Goal: Unclear

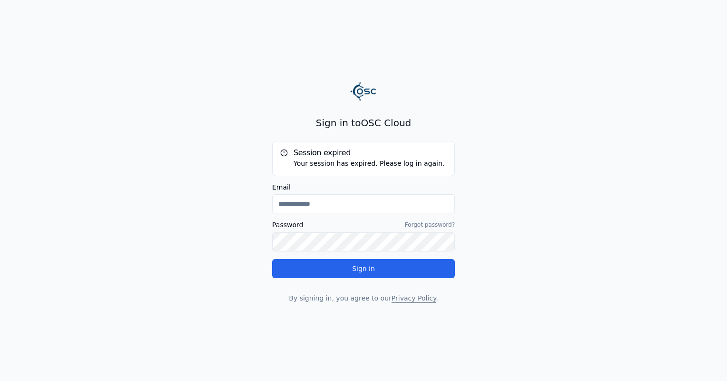
type input "**********"
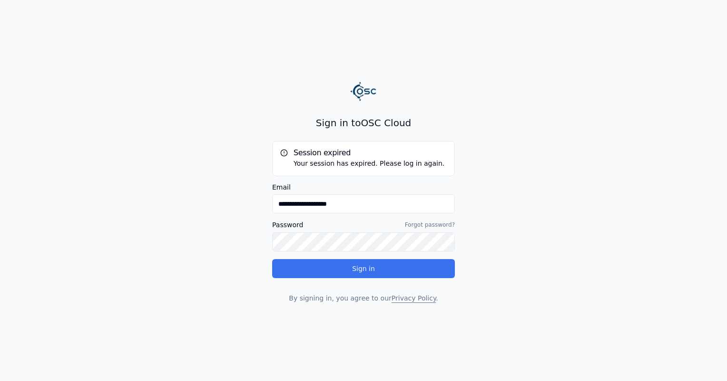
click at [329, 261] on button "Sign in" at bounding box center [363, 268] width 183 height 19
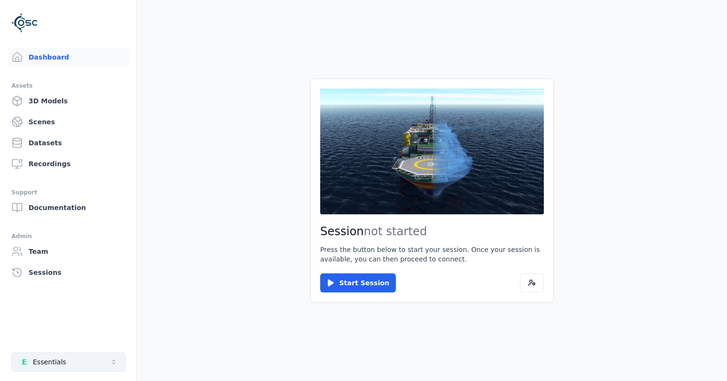
click at [102, 368] on button "E Essentials" at bounding box center [68, 361] width 114 height 19
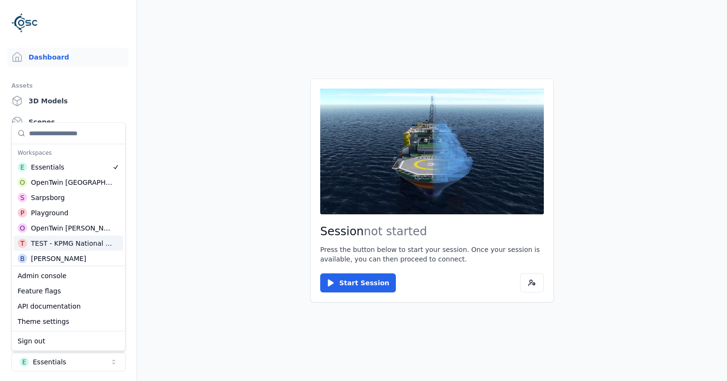
click at [83, 239] on div "TEST - KPMG National Highways" at bounding box center [72, 243] width 83 height 10
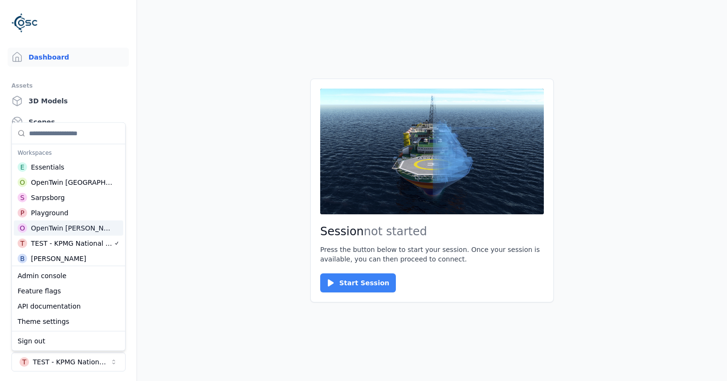
click at [335, 275] on button "Start Session" at bounding box center [358, 282] width 76 height 19
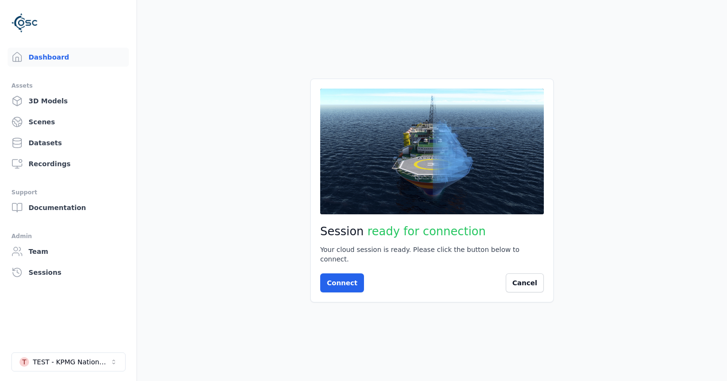
click at [335, 275] on button "Connect" at bounding box center [342, 282] width 44 height 19
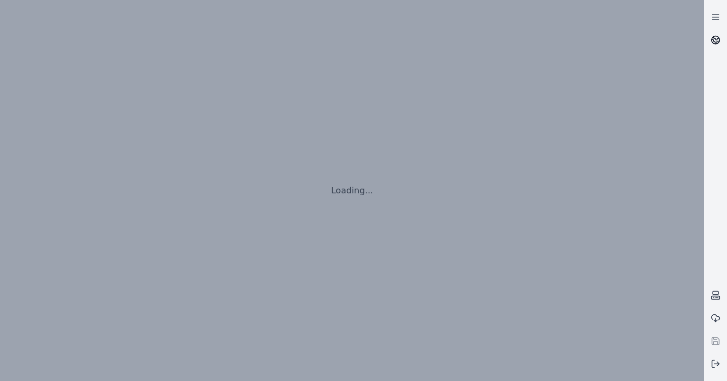
click at [711, 48] on link at bounding box center [715, 40] width 23 height 23
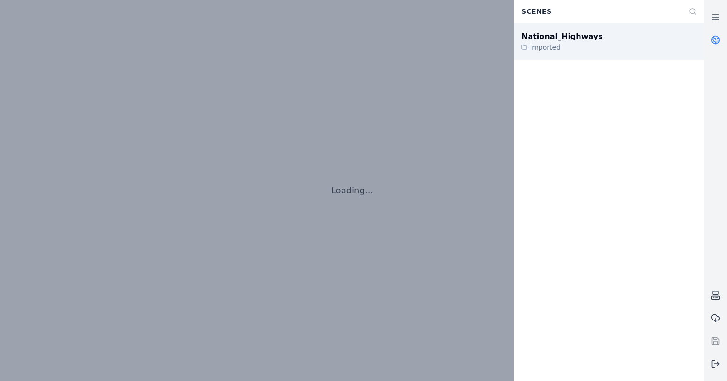
click at [605, 44] on div "National_Highways Imported" at bounding box center [609, 41] width 190 height 36
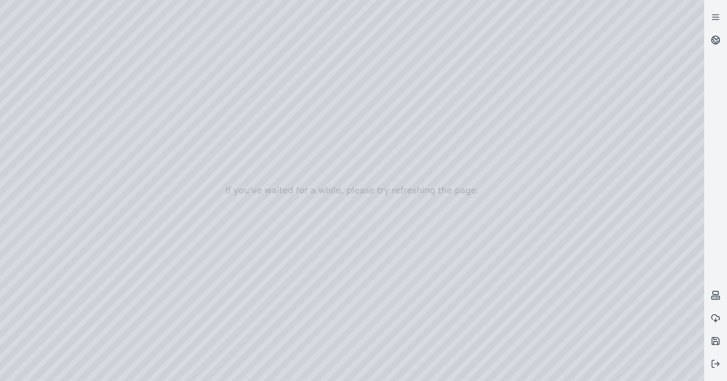
drag, startPoint x: 317, startPoint y: 190, endPoint x: 318, endPoint y: 207, distance: 17.2
drag, startPoint x: 335, startPoint y: 247, endPoint x: 331, endPoint y: 264, distance: 17.0
drag, startPoint x: 332, startPoint y: 269, endPoint x: 322, endPoint y: 314, distance: 46.3
click at [322, 314] on div at bounding box center [352, 190] width 704 height 381
click at [319, 314] on div at bounding box center [352, 190] width 704 height 381
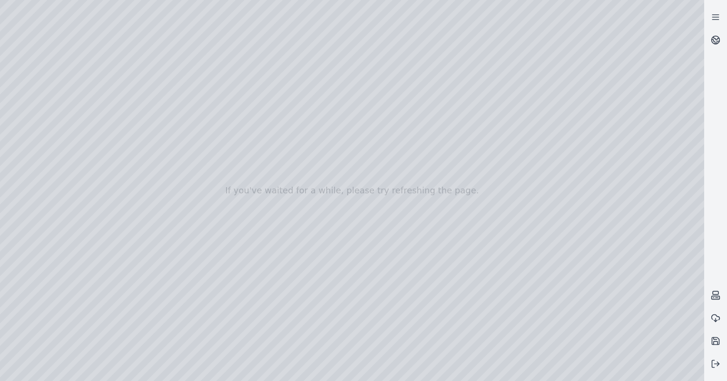
drag, startPoint x: 327, startPoint y: 316, endPoint x: 308, endPoint y: 360, distance: 47.7
click at [44, 92] on div at bounding box center [352, 190] width 704 height 381
click at [34, 196] on div at bounding box center [352, 190] width 704 height 381
click at [34, 206] on div at bounding box center [352, 190] width 704 height 381
click at [105, 109] on div at bounding box center [352, 190] width 704 height 381
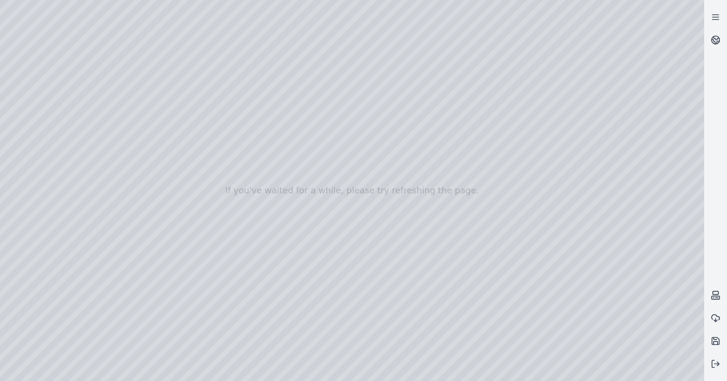
click at [124, 126] on div at bounding box center [352, 190] width 704 height 381
click at [399, 213] on div at bounding box center [352, 190] width 704 height 381
click at [32, 87] on div at bounding box center [352, 190] width 704 height 381
click at [35, 113] on div at bounding box center [352, 190] width 704 height 381
click at [173, 161] on div at bounding box center [352, 190] width 704 height 381
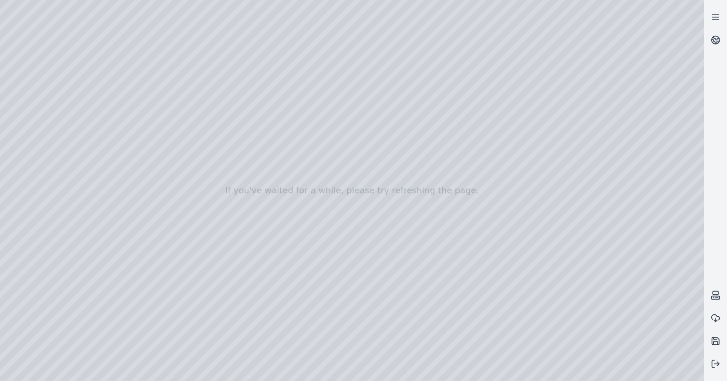
click at [168, 276] on div at bounding box center [352, 190] width 704 height 381
click at [47, 81] on div at bounding box center [352, 190] width 704 height 381
click at [310, 115] on div at bounding box center [352, 190] width 704 height 381
click at [76, 28] on div at bounding box center [352, 190] width 704 height 381
drag, startPoint x: 332, startPoint y: 223, endPoint x: 328, endPoint y: 184, distance: 39.7
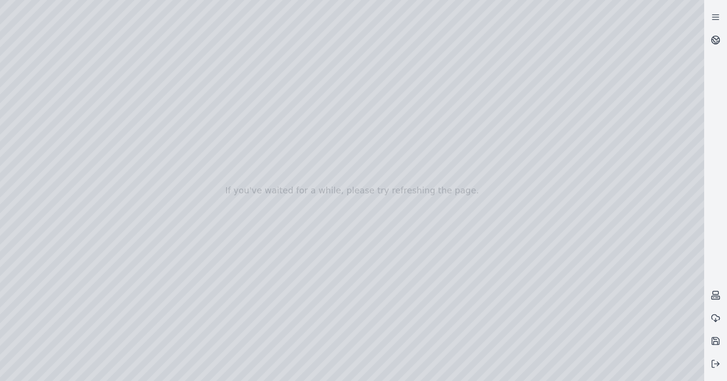
drag, startPoint x: 325, startPoint y: 233, endPoint x: 397, endPoint y: 238, distance: 73.0
drag, startPoint x: 397, startPoint y: 238, endPoint x: 425, endPoint y: 223, distance: 31.9
drag, startPoint x: 339, startPoint y: 279, endPoint x: 403, endPoint y: 255, distance: 67.6
click at [403, 255] on div at bounding box center [352, 190] width 704 height 381
drag, startPoint x: 333, startPoint y: 300, endPoint x: 271, endPoint y: 333, distance: 70.5
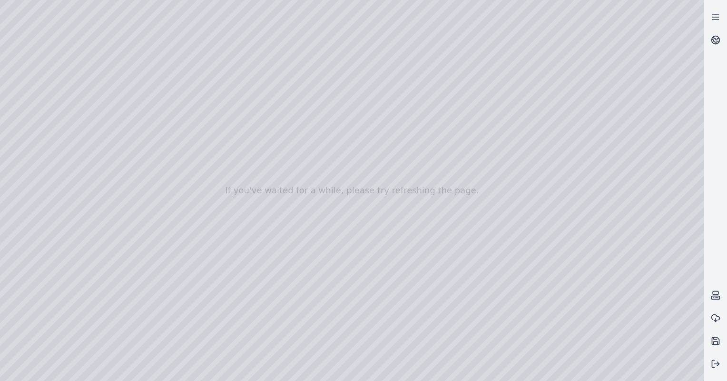
click at [271, 333] on div at bounding box center [352, 190] width 704 height 381
drag, startPoint x: 271, startPoint y: 333, endPoint x: 262, endPoint y: 355, distance: 23.1
drag, startPoint x: 164, startPoint y: 276, endPoint x: 160, endPoint y: 235, distance: 41.6
click at [55, 80] on div at bounding box center [352, 190] width 704 height 381
click at [41, 95] on div at bounding box center [352, 190] width 704 height 381
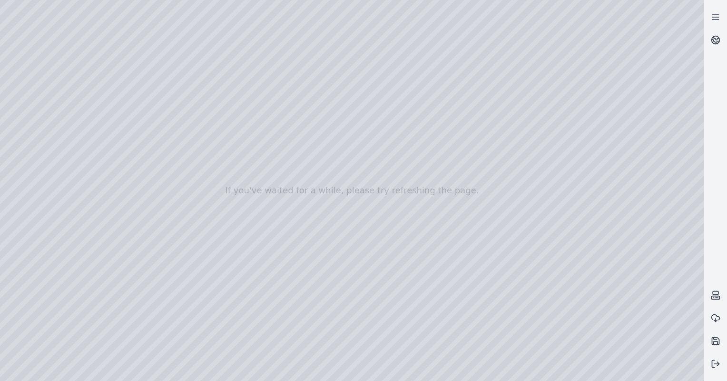
click at [39, 107] on div at bounding box center [352, 190] width 704 height 381
click at [168, 134] on div at bounding box center [352, 190] width 704 height 381
click at [68, 22] on div at bounding box center [352, 190] width 704 height 381
click at [143, 137] on div at bounding box center [352, 190] width 704 height 381
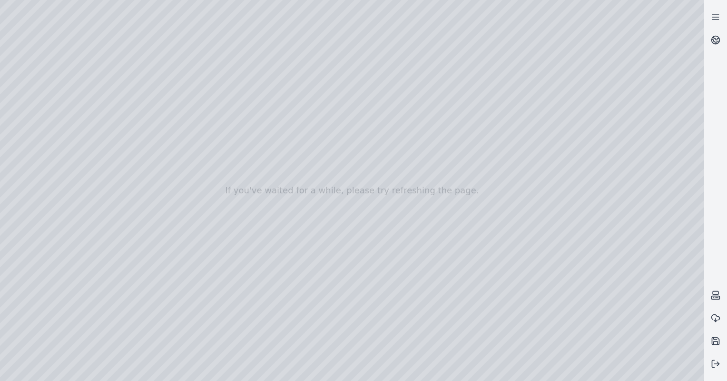
click at [143, 137] on div at bounding box center [352, 190] width 704 height 381
drag, startPoint x: 143, startPoint y: 137, endPoint x: 128, endPoint y: 125, distance: 19.6
click at [128, 125] on div at bounding box center [352, 190] width 704 height 381
click at [13, 30] on div at bounding box center [352, 190] width 704 height 381
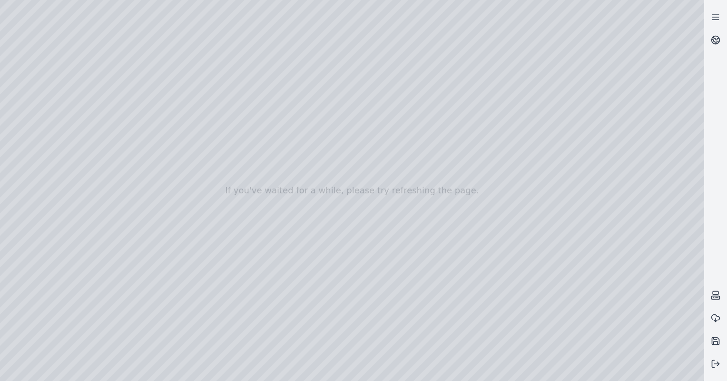
click at [3, 27] on div at bounding box center [352, 190] width 704 height 381
click at [144, 5] on div at bounding box center [352, 190] width 704 height 381
click at [208, 40] on div at bounding box center [352, 190] width 704 height 381
click at [226, 41] on div at bounding box center [352, 190] width 704 height 381
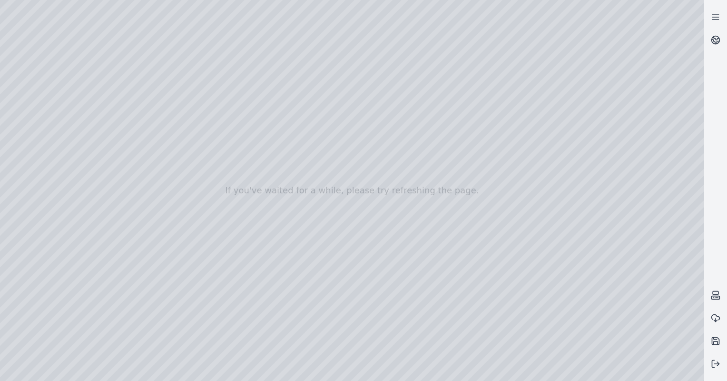
click at [226, 41] on div at bounding box center [352, 190] width 704 height 381
click at [101, 1] on div at bounding box center [352, 190] width 704 height 381
click at [89, 6] on div at bounding box center [352, 190] width 704 height 381
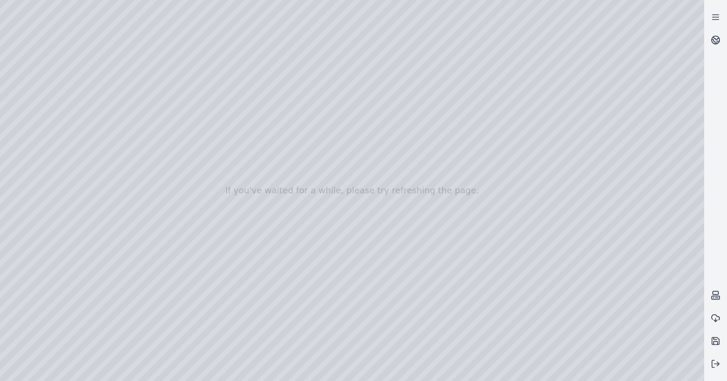
click at [76, 6] on div at bounding box center [352, 190] width 704 height 381
click at [247, 53] on div at bounding box center [352, 190] width 704 height 381
click at [215, 43] on div at bounding box center [352, 190] width 704 height 381
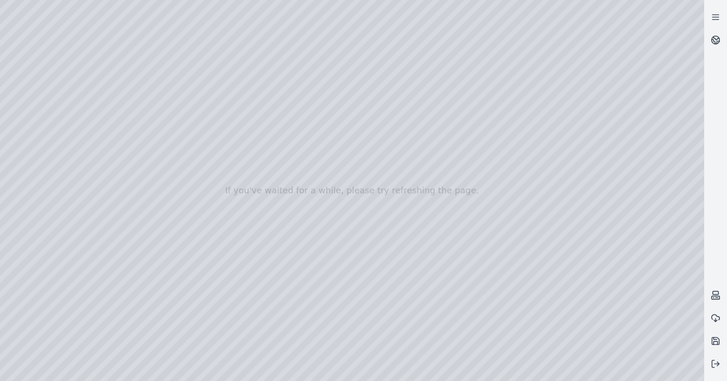
click at [218, 26] on div at bounding box center [352, 190] width 704 height 381
click at [222, 28] on div at bounding box center [352, 190] width 704 height 381
drag, startPoint x: 390, startPoint y: 165, endPoint x: 393, endPoint y: 200, distance: 35.3
click at [393, 200] on div at bounding box center [352, 190] width 704 height 381
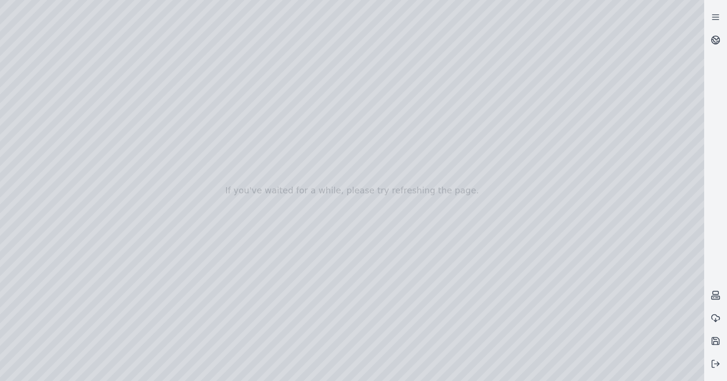
drag, startPoint x: 393, startPoint y: 200, endPoint x: 396, endPoint y: 234, distance: 34.4
drag, startPoint x: 398, startPoint y: 236, endPoint x: 443, endPoint y: 231, distance: 45.0
click at [45, 111] on div at bounding box center [352, 190] width 704 height 381
click at [174, 138] on div at bounding box center [352, 190] width 704 height 381
click at [171, 137] on div at bounding box center [352, 190] width 704 height 381
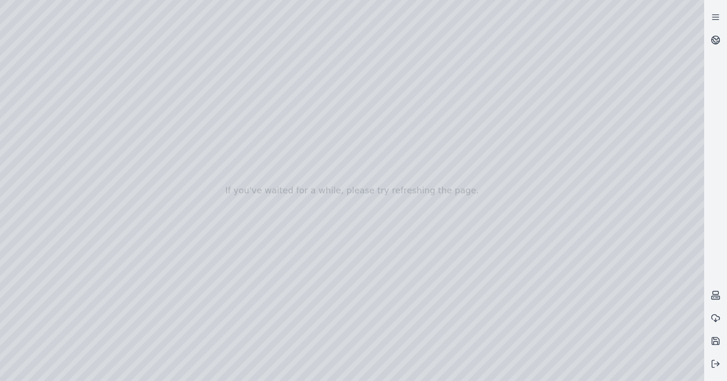
click at [33, 105] on div at bounding box center [352, 190] width 704 height 381
click at [198, 28] on div at bounding box center [352, 190] width 704 height 381
click at [214, 40] on div at bounding box center [352, 190] width 704 height 381
drag, startPoint x: 386, startPoint y: 221, endPoint x: 381, endPoint y: 272, distance: 51.7
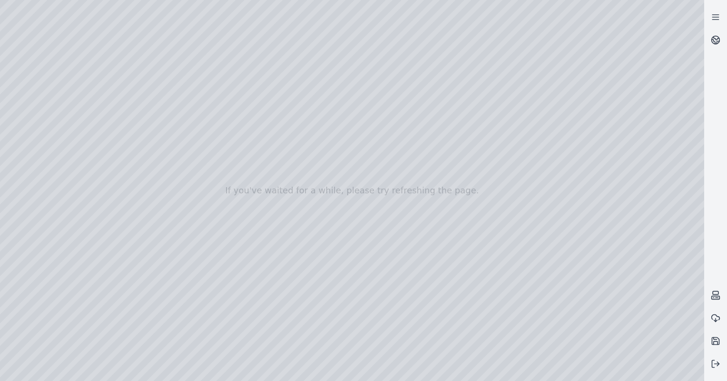
drag, startPoint x: 381, startPoint y: 272, endPoint x: 367, endPoint y: 296, distance: 27.3
drag, startPoint x: 367, startPoint y: 296, endPoint x: 360, endPoint y: 322, distance: 26.7
click at [371, 157] on div at bounding box center [352, 190] width 704 height 381
drag, startPoint x: 383, startPoint y: 134, endPoint x: 429, endPoint y: 122, distance: 47.7
drag, startPoint x: 429, startPoint y: 122, endPoint x: 428, endPoint y: 132, distance: 10.5
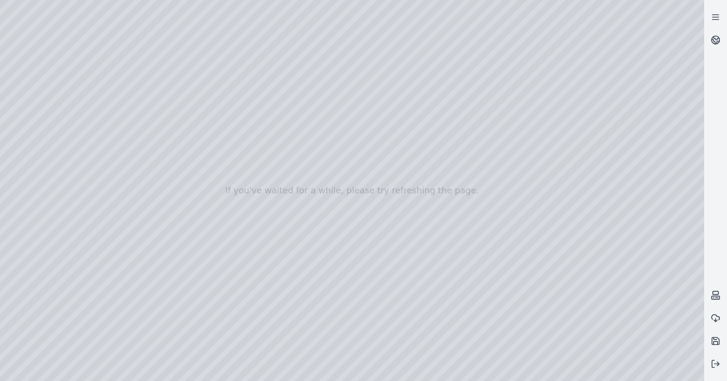
drag, startPoint x: 428, startPoint y: 132, endPoint x: 443, endPoint y: 122, distance: 18.1
click at [443, 122] on div at bounding box center [352, 190] width 704 height 381
drag, startPoint x: 432, startPoint y: 144, endPoint x: 446, endPoint y: 123, distance: 25.0
click at [446, 123] on div at bounding box center [352, 190] width 704 height 381
drag, startPoint x: 465, startPoint y: 119, endPoint x: 472, endPoint y: 99, distance: 21.8
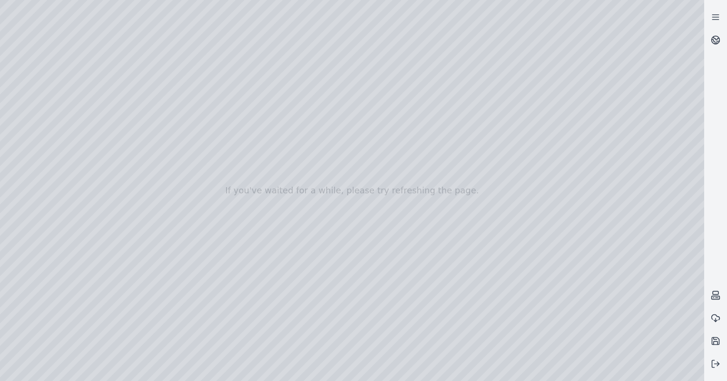
click at [472, 99] on div at bounding box center [352, 190] width 704 height 381
click at [395, 114] on div at bounding box center [352, 190] width 704 height 381
click at [409, 105] on div at bounding box center [352, 190] width 704 height 381
drag, startPoint x: 301, startPoint y: 138, endPoint x: 335, endPoint y: 133, distance: 34.5
click at [335, 133] on div at bounding box center [352, 190] width 704 height 381
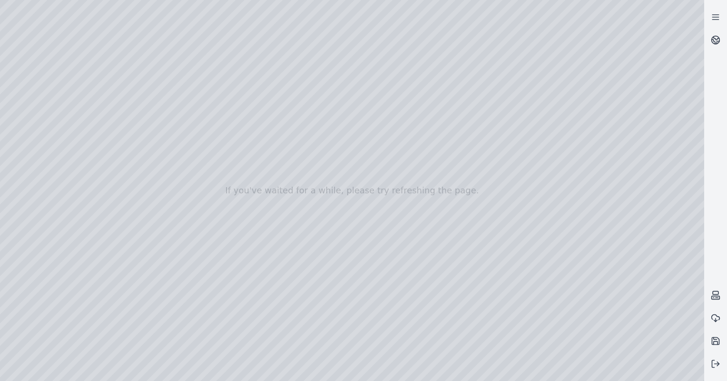
drag, startPoint x: 335, startPoint y: 133, endPoint x: 428, endPoint y: 146, distance: 93.6
drag, startPoint x: 428, startPoint y: 146, endPoint x: 479, endPoint y: 140, distance: 51.7
drag, startPoint x: 402, startPoint y: 198, endPoint x: 252, endPoint y: 185, distance: 150.0
click at [358, 247] on div at bounding box center [352, 190] width 704 height 381
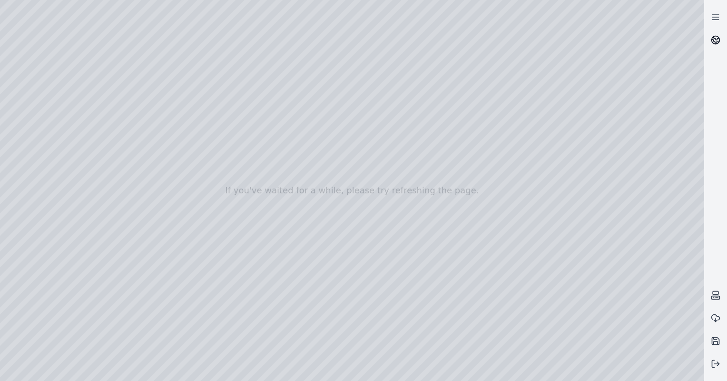
click at [716, 40] on icon at bounding box center [716, 40] width 10 height 10
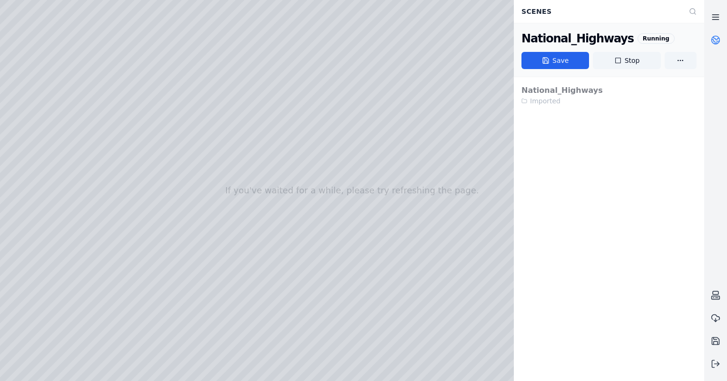
click at [711, 25] on link at bounding box center [715, 17] width 23 height 23
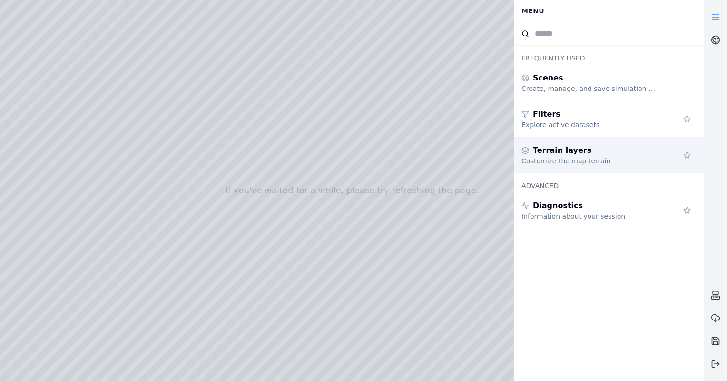
click at [596, 151] on div "Terrain layers" at bounding box center [590, 150] width 137 height 11
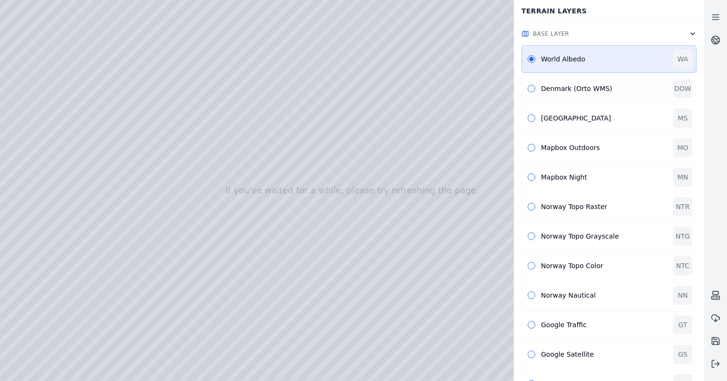
click at [572, 91] on div "Denmark (Orto WMS)" at bounding box center [604, 89] width 127 height 10
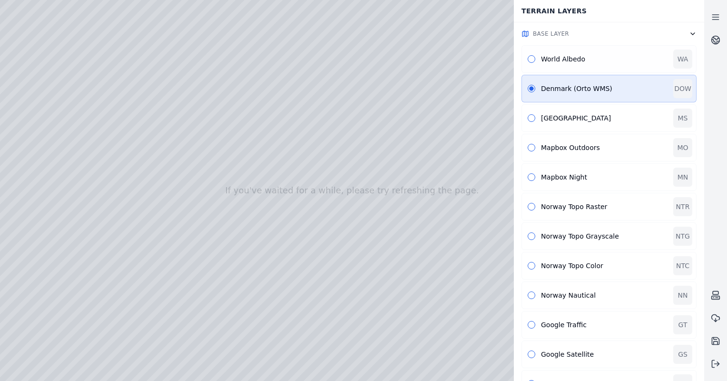
click at [569, 69] on div "World Albedo WA" at bounding box center [609, 59] width 175 height 28
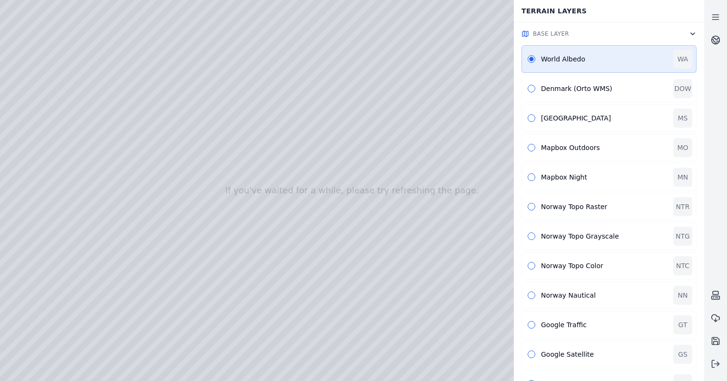
click at [695, 28] on button "Base Layer" at bounding box center [609, 33] width 190 height 23
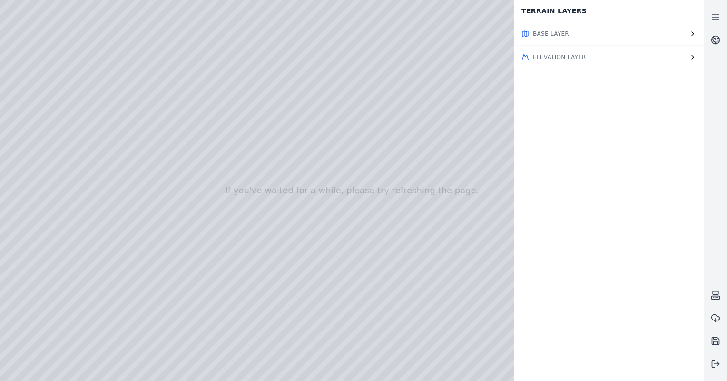
click at [689, 53] on icon "button" at bounding box center [693, 57] width 8 height 8
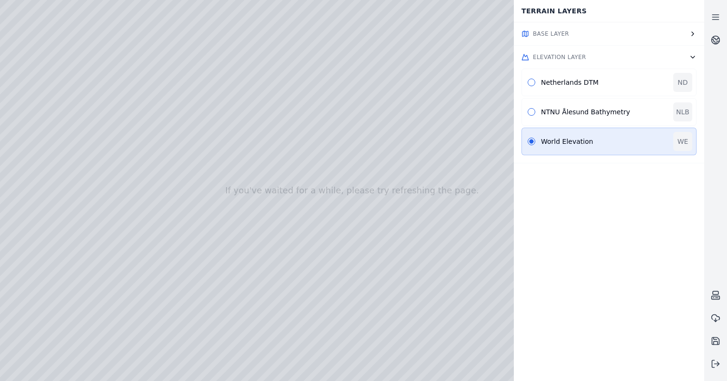
click at [690, 53] on icon "button" at bounding box center [693, 57] width 8 height 8
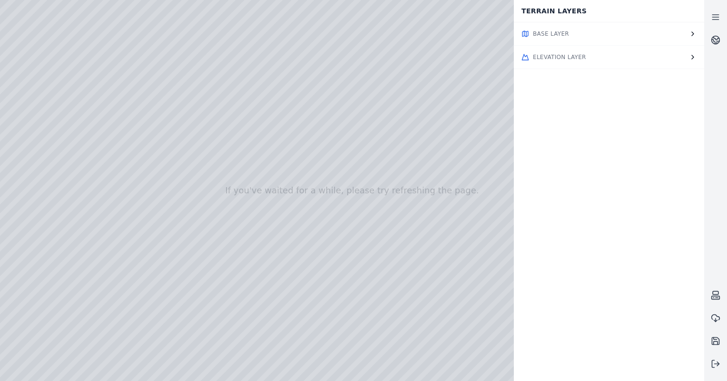
click at [35, 105] on div at bounding box center [352, 190] width 704 height 381
click at [169, 135] on div at bounding box center [352, 190] width 704 height 381
click at [70, 30] on div at bounding box center [352, 190] width 704 height 381
drag, startPoint x: 356, startPoint y: 218, endPoint x: 358, endPoint y: 248, distance: 30.6
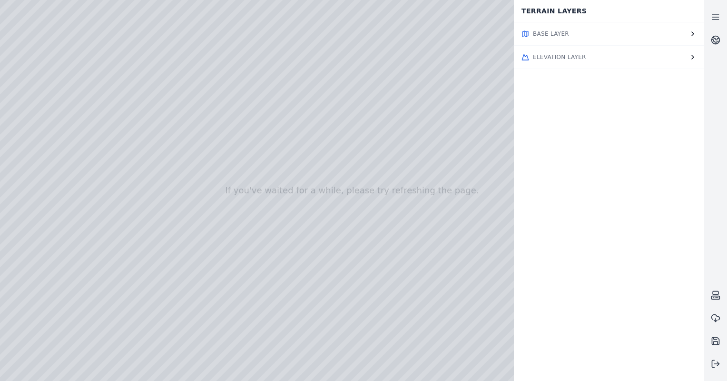
click at [358, 248] on div at bounding box center [352, 190] width 704 height 381
drag, startPoint x: 354, startPoint y: 91, endPoint x: 339, endPoint y: 118, distance: 30.3
click at [339, 118] on div at bounding box center [352, 190] width 704 height 381
click at [383, 41] on div at bounding box center [352, 190] width 704 height 381
drag, startPoint x: 410, startPoint y: 253, endPoint x: 426, endPoint y: 211, distance: 44.9
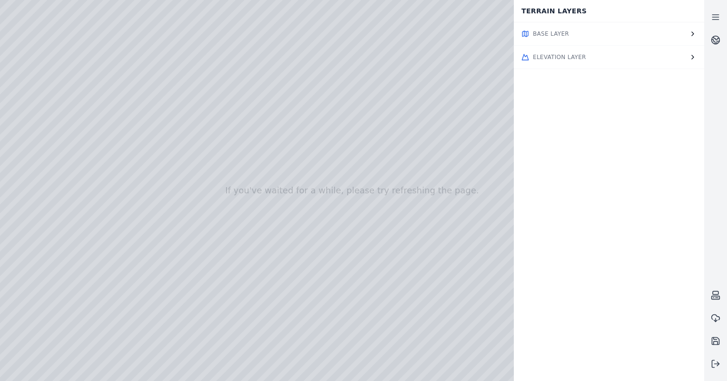
drag, startPoint x: 444, startPoint y: 317, endPoint x: 591, endPoint y: 320, distance: 147.6
drag, startPoint x: 591, startPoint y: 320, endPoint x: 518, endPoint y: 334, distance: 74.2
drag, startPoint x: 518, startPoint y: 334, endPoint x: 292, endPoint y: 320, distance: 226.5
click at [37, 113] on div at bounding box center [352, 190] width 704 height 381
click at [166, 135] on div at bounding box center [352, 190] width 704 height 381
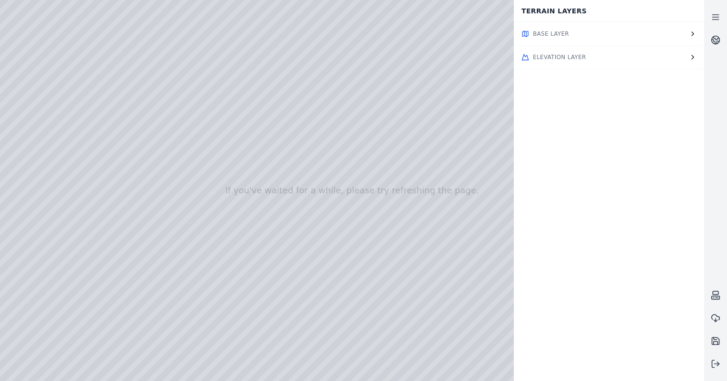
click at [166, 135] on div at bounding box center [352, 190] width 704 height 381
click at [74, 23] on div at bounding box center [352, 190] width 704 height 381
drag, startPoint x: 183, startPoint y: 229, endPoint x: 198, endPoint y: 249, distance: 25.1
click at [198, 249] on div at bounding box center [352, 190] width 704 height 381
drag, startPoint x: 198, startPoint y: 249, endPoint x: 204, endPoint y: 263, distance: 14.9
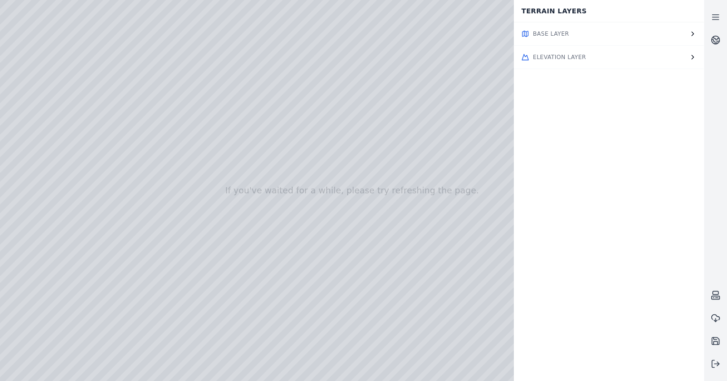
drag, startPoint x: 400, startPoint y: 177, endPoint x: 396, endPoint y: 195, distance: 17.9
click at [396, 195] on div at bounding box center [352, 190] width 704 height 381
click at [381, 164] on div at bounding box center [352, 190] width 704 height 381
click at [141, 255] on div at bounding box center [352, 190] width 704 height 381
drag, startPoint x: 141, startPoint y: 255, endPoint x: 120, endPoint y: 263, distance: 22.0
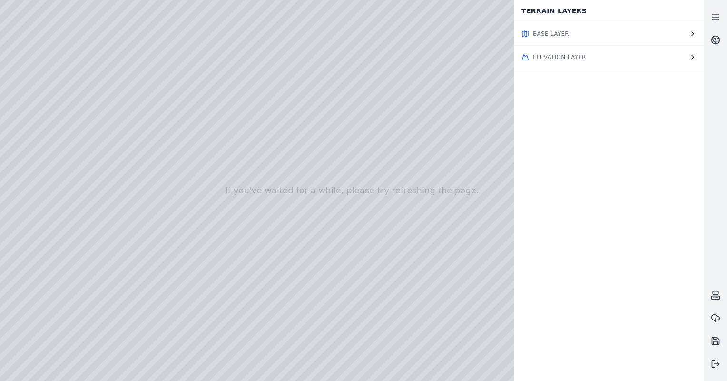
click at [120, 263] on div at bounding box center [352, 190] width 704 height 381
drag, startPoint x: 120, startPoint y: 263, endPoint x: 89, endPoint y: 268, distance: 31.5
drag, startPoint x: 242, startPoint y: 258, endPoint x: 158, endPoint y: 293, distance: 90.2
drag, startPoint x: 190, startPoint y: 291, endPoint x: 287, endPoint y: 257, distance: 103.3
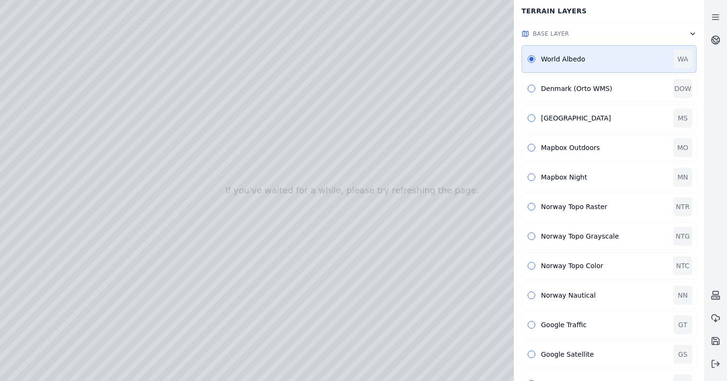
drag, startPoint x: 287, startPoint y: 235, endPoint x: 332, endPoint y: 227, distance: 46.0
click at [332, 227] on div at bounding box center [352, 190] width 704 height 381
drag, startPoint x: 332, startPoint y: 227, endPoint x: 431, endPoint y: 208, distance: 100.7
drag, startPoint x: 253, startPoint y: 299, endPoint x: 209, endPoint y: 293, distance: 44.2
click at [209, 293] on div at bounding box center [352, 190] width 704 height 381
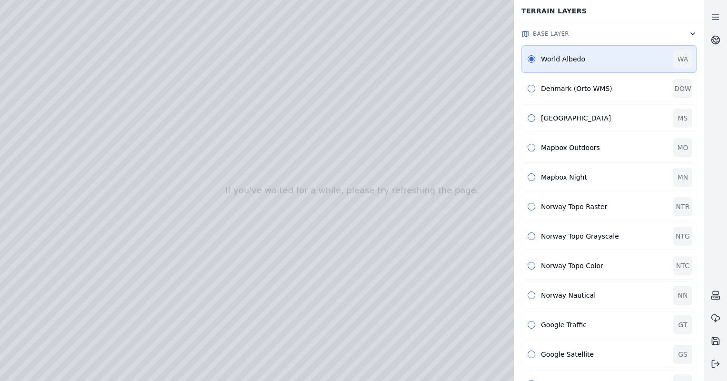
drag, startPoint x: 208, startPoint y: 297, endPoint x: 181, endPoint y: 293, distance: 26.9
click at [181, 293] on div at bounding box center [352, 190] width 704 height 381
drag, startPoint x: 179, startPoint y: 293, endPoint x: 91, endPoint y: 304, distance: 89.2
drag, startPoint x: 91, startPoint y: 304, endPoint x: 25, endPoint y: 283, distance: 69.4
click at [25, 283] on div at bounding box center [352, 190] width 704 height 381
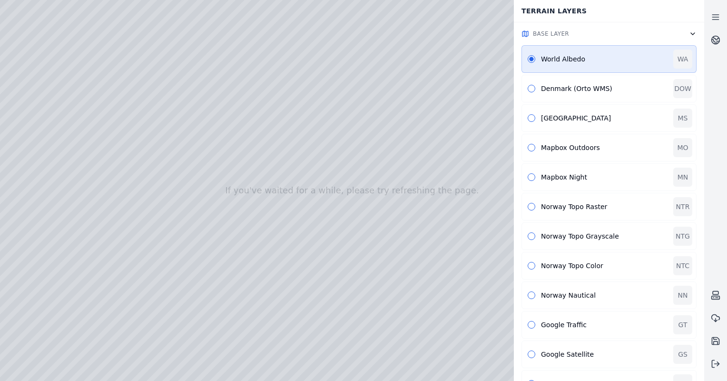
drag, startPoint x: 25, startPoint y: 283, endPoint x: 129, endPoint y: 271, distance: 104.9
click at [129, 271] on div at bounding box center [352, 190] width 704 height 381
drag, startPoint x: 436, startPoint y: 224, endPoint x: 501, endPoint y: 219, distance: 64.9
click at [501, 219] on div at bounding box center [352, 190] width 704 height 381
drag, startPoint x: 501, startPoint y: 219, endPoint x: 480, endPoint y: 219, distance: 20.9
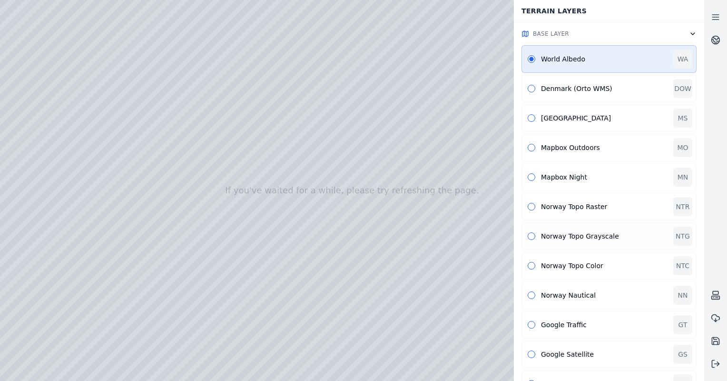
drag, startPoint x: 480, startPoint y: 219, endPoint x: 659, endPoint y: 231, distance: 179.4
drag, startPoint x: 659, startPoint y: 231, endPoint x: 266, endPoint y: 208, distance: 393.9
click at [266, 208] on div at bounding box center [352, 190] width 704 height 381
drag, startPoint x: 266, startPoint y: 208, endPoint x: 397, endPoint y: 206, distance: 131.4
click at [713, 365] on icon at bounding box center [716, 364] width 10 height 10
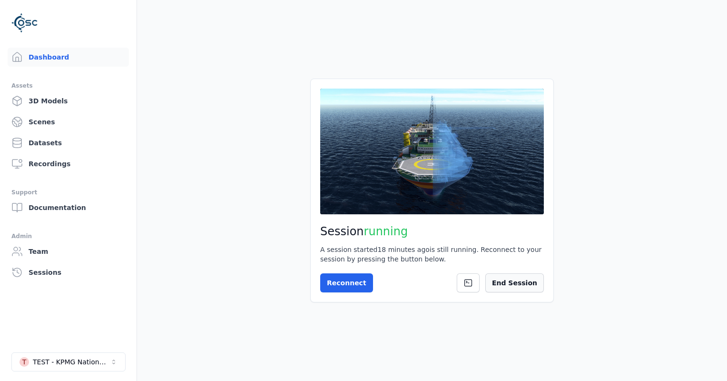
click at [526, 278] on button "End Session" at bounding box center [514, 282] width 59 height 19
